Goal: Transaction & Acquisition: Subscribe to service/newsletter

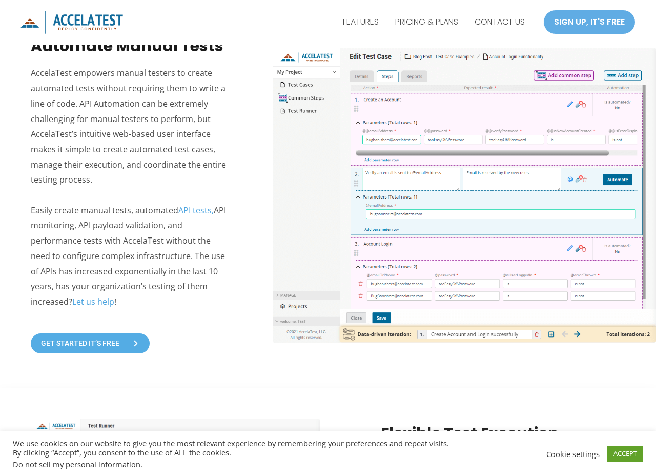
scroll to position [916, 0]
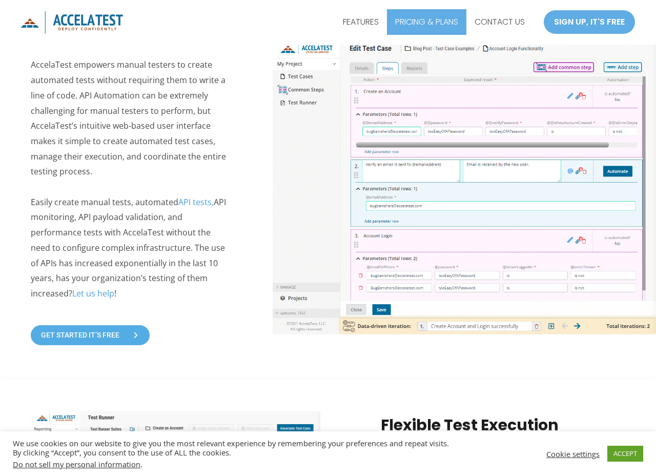
click at [428, 16] on link "PRICING & PLANS" at bounding box center [426, 22] width 79 height 26
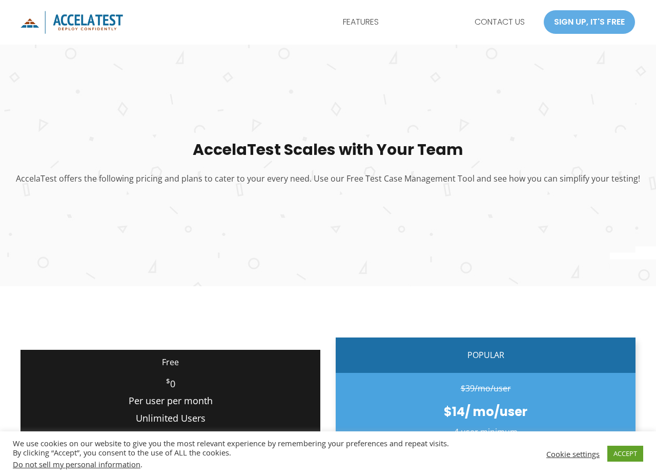
click at [41, 24] on img "AccelaTest" at bounding box center [72, 22] width 103 height 23
